Goal: Transaction & Acquisition: Purchase product/service

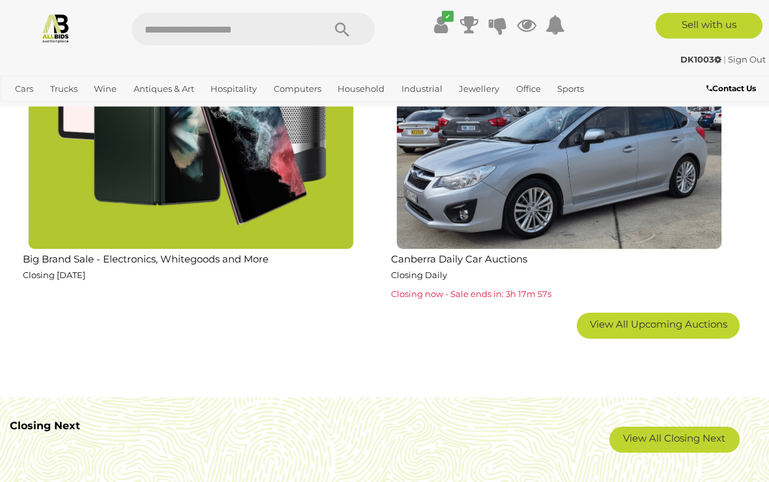
scroll to position [2121, 0]
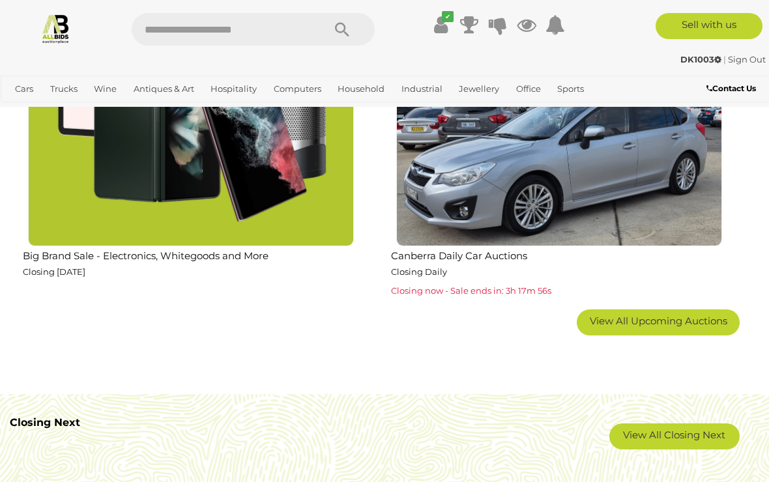
click at [659, 318] on span "View All Upcoming Auctions" at bounding box center [659, 321] width 138 height 12
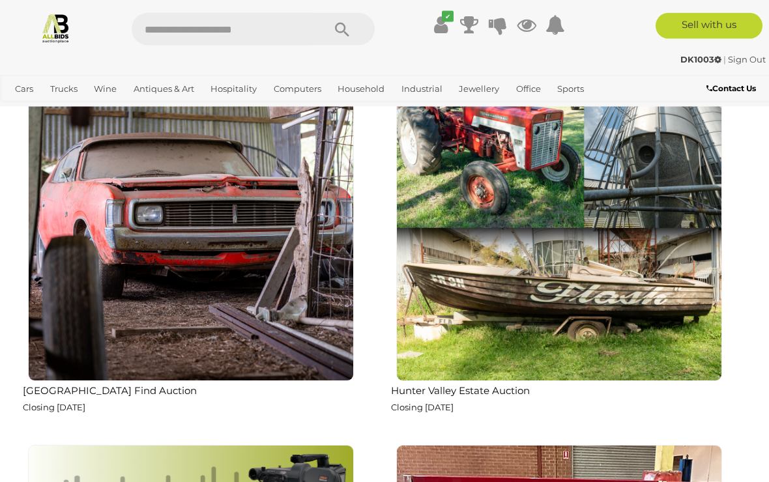
scroll to position [5494, 0]
click at [575, 274] on img at bounding box center [559, 218] width 326 height 326
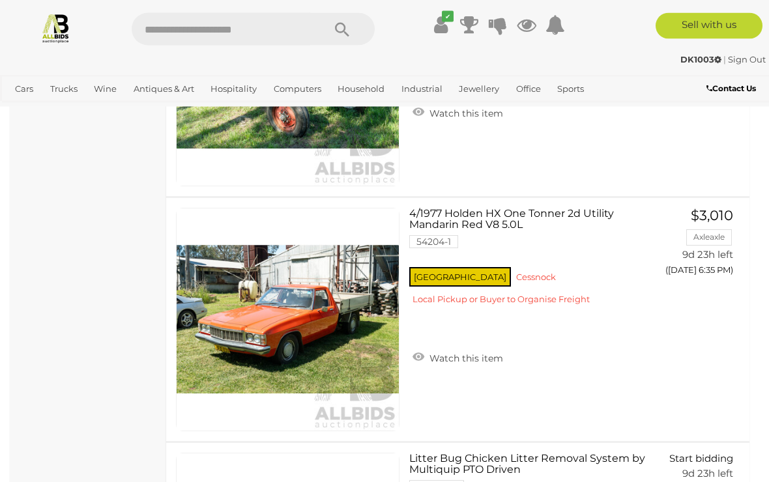
scroll to position [1473, 0]
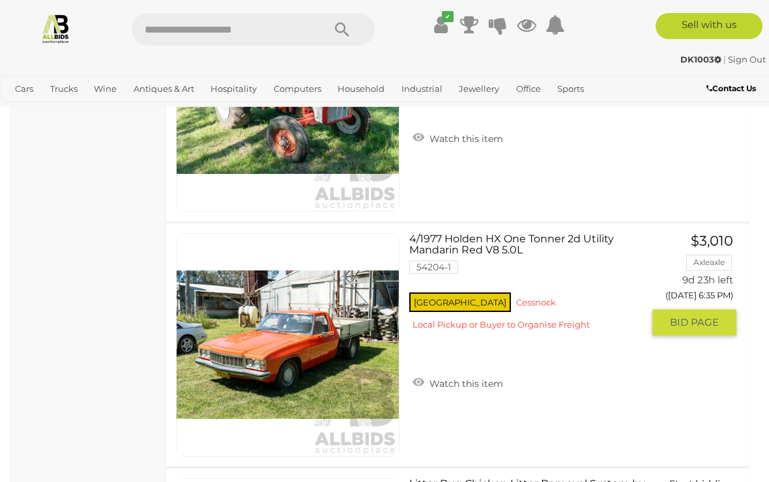
click at [452, 239] on link "4/1977 Holden HX One Tonner 2d Utility Mandarin Red V8 5.0L 54204-1 [GEOGRAPHIC…" at bounding box center [531, 286] width 224 height 107
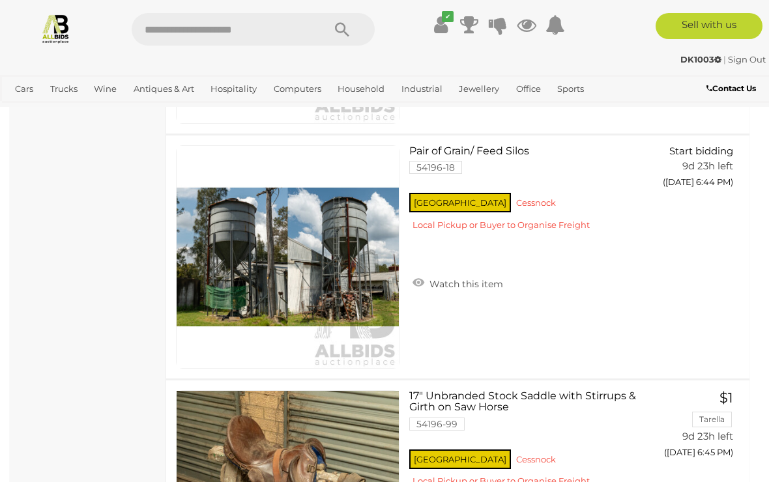
scroll to position [4231, 0]
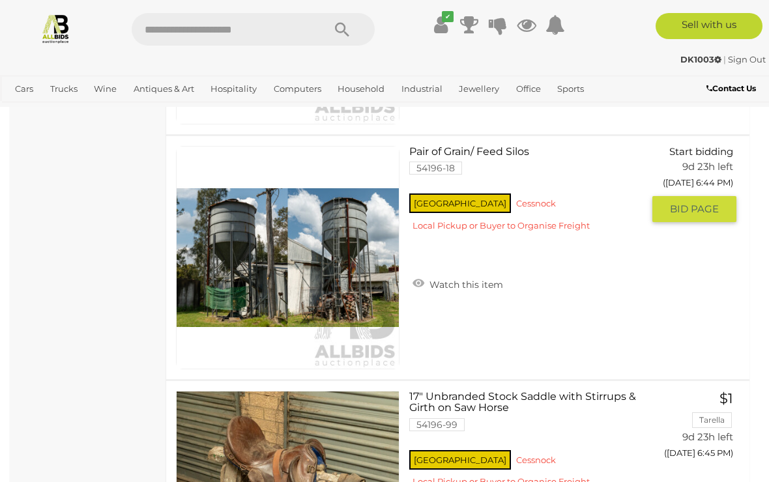
click at [486, 159] on link "Pair of Grain/ Feed Silos 54196-18 [GEOGRAPHIC_DATA] Cessnock Local Pickup or B…" at bounding box center [531, 193] width 224 height 95
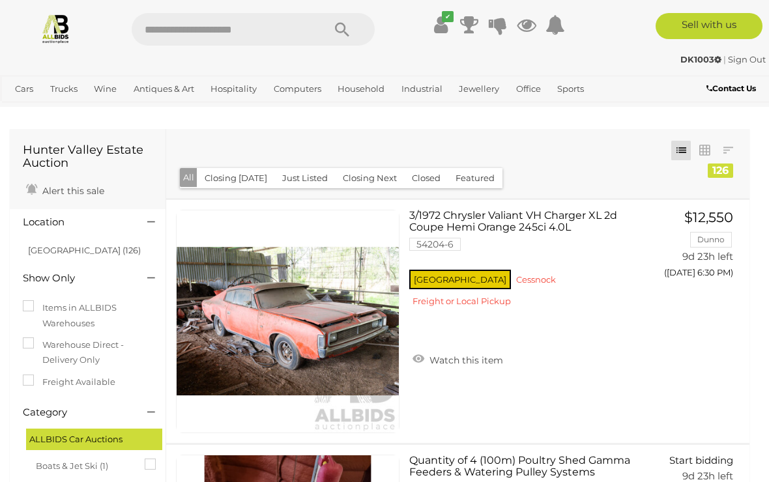
click at [235, 23] on input "text" at bounding box center [221, 29] width 179 height 33
type input "*****"
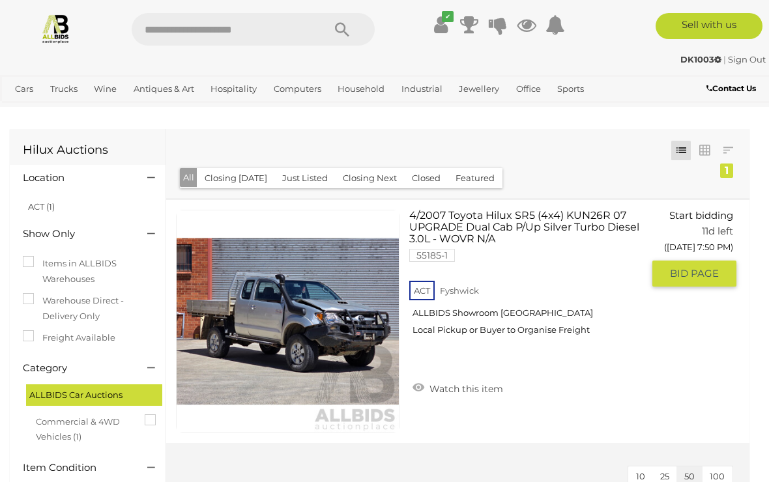
click at [482, 227] on link "4/2007 Toyota Hilux SR5 (4x4) KUN26R 07 UPGRADE Dual Cab P/Up Silver Turbo Dies…" at bounding box center [531, 278] width 224 height 136
